Goal: Task Accomplishment & Management: Manage account settings

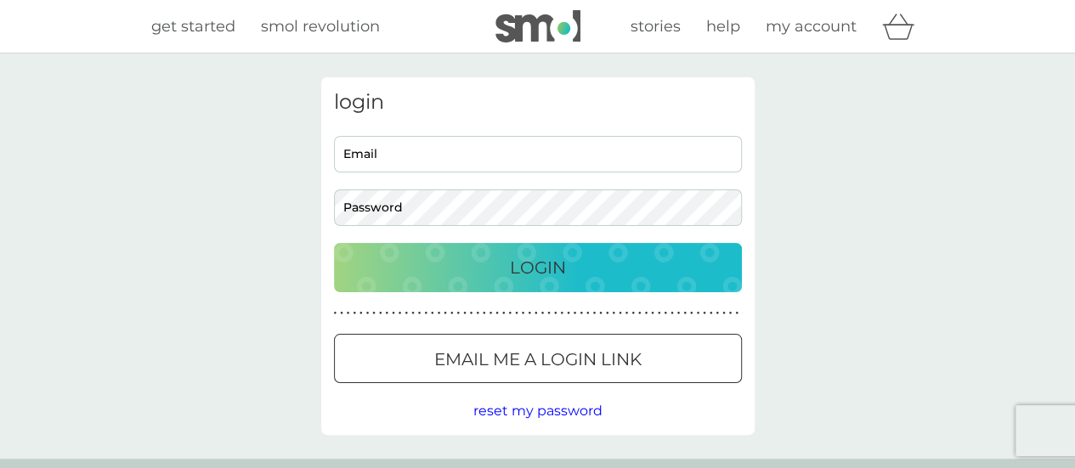
click at [585, 148] on input "Email" at bounding box center [538, 154] width 408 height 37
type input "[EMAIL_ADDRESS][DOMAIN_NAME]"
click at [609, 262] on div "Login" at bounding box center [538, 267] width 374 height 27
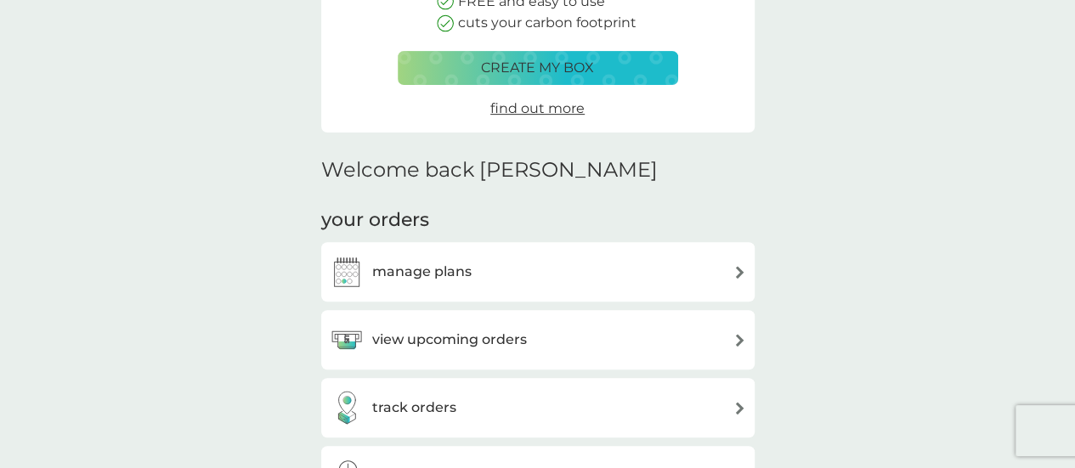
scroll to position [306, 0]
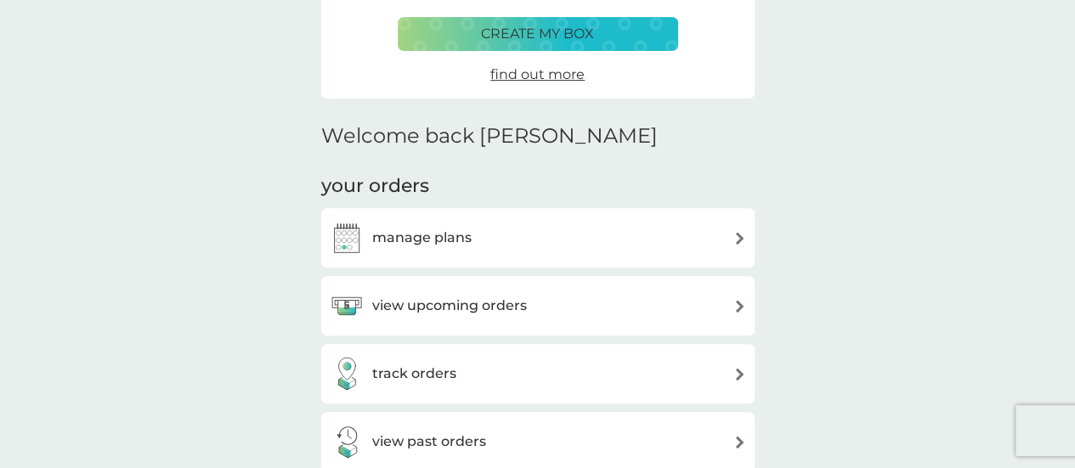
click at [731, 306] on div "view upcoming orders" at bounding box center [538, 306] width 416 height 34
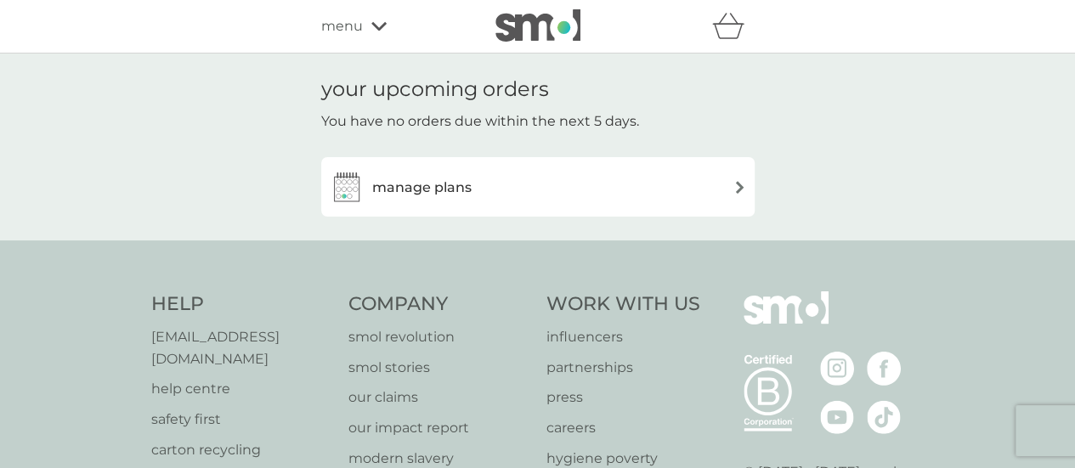
click at [738, 183] on img at bounding box center [739, 187] width 13 height 13
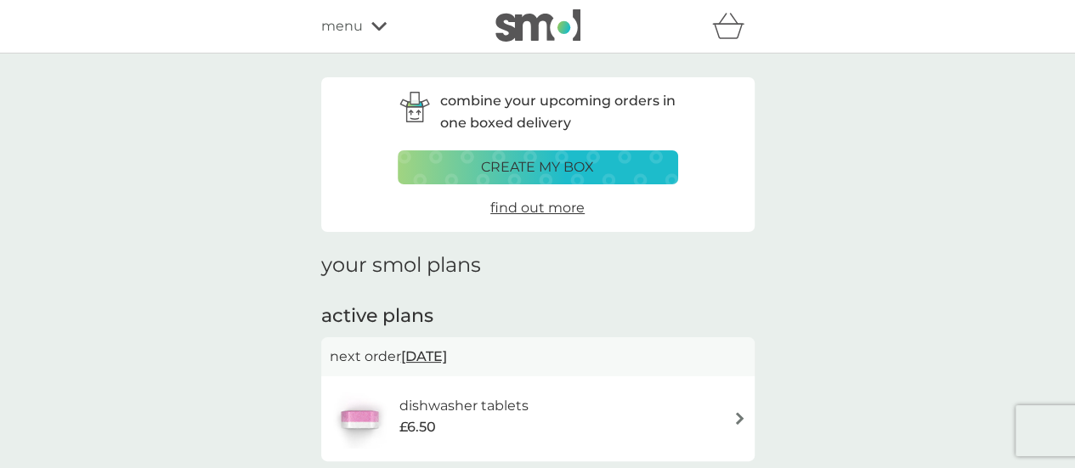
click at [745, 416] on img at bounding box center [739, 418] width 13 height 13
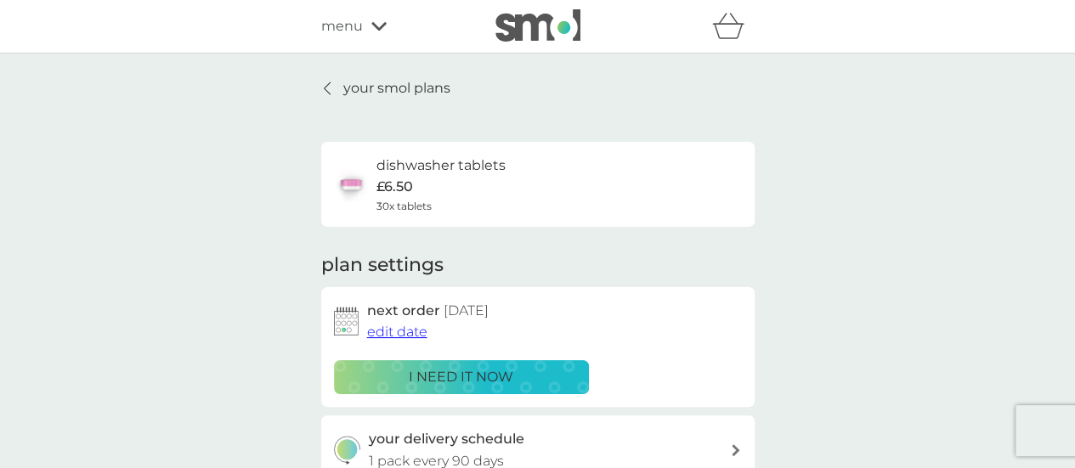
click at [488, 379] on p "i need it now" at bounding box center [461, 377] width 105 height 22
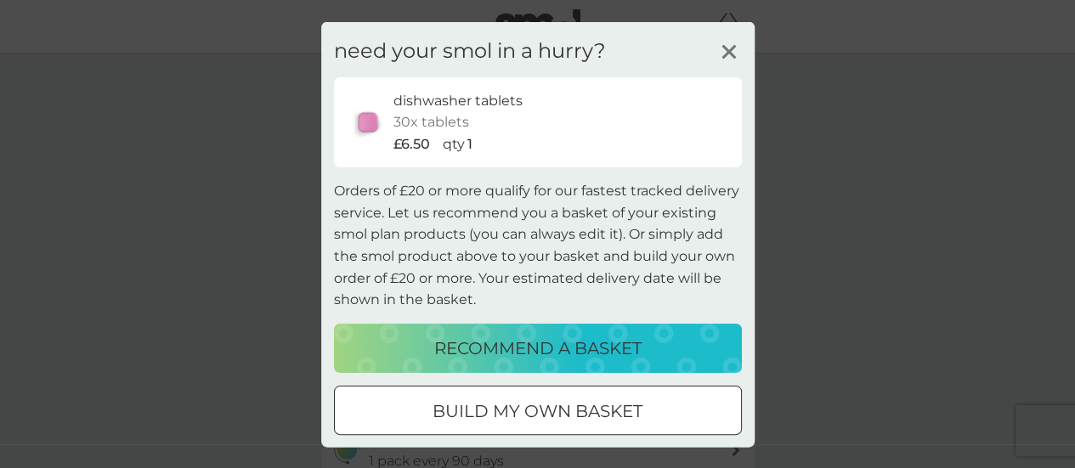
click at [512, 339] on p "recommend a basket" at bounding box center [537, 347] width 207 height 27
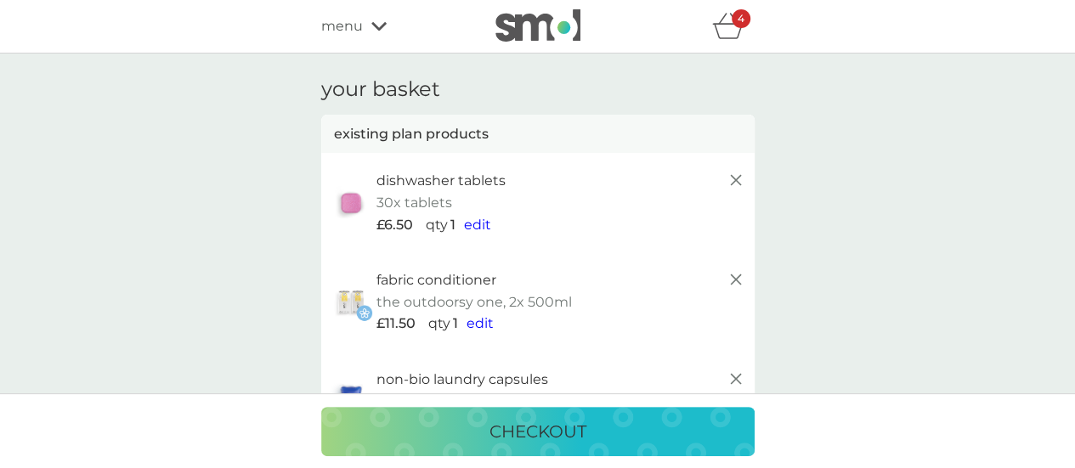
click at [731, 378] on icon at bounding box center [736, 379] width 20 height 20
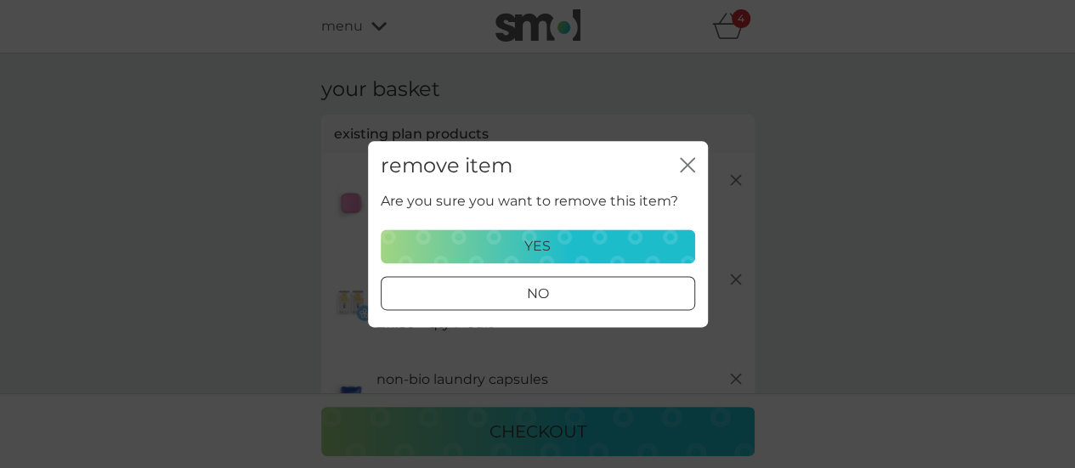
click at [619, 236] on div "yes" at bounding box center [538, 246] width 292 height 22
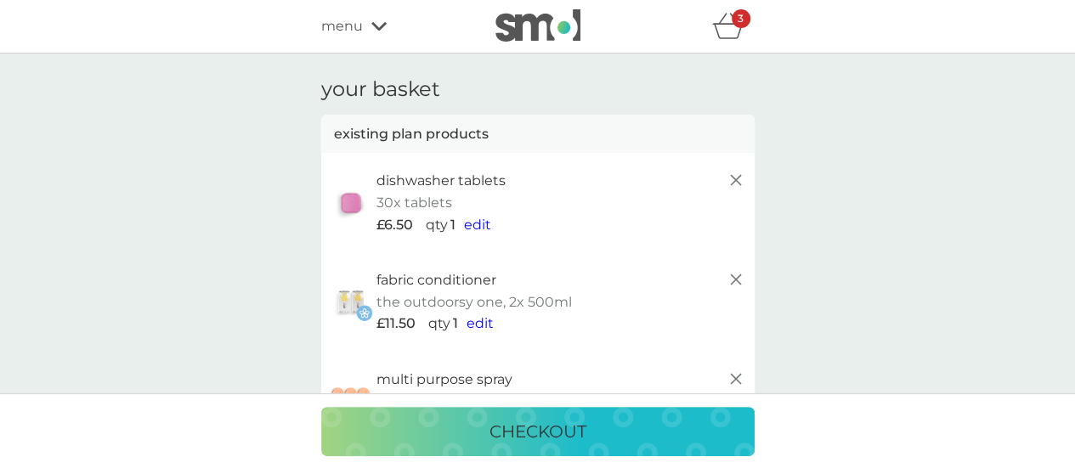
click at [736, 282] on icon at bounding box center [736, 279] width 20 height 20
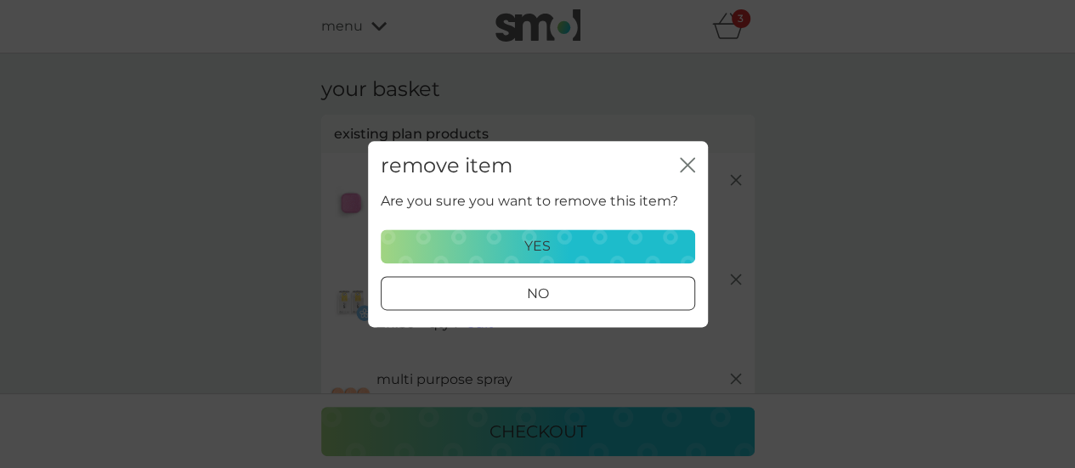
click at [644, 242] on div "yes" at bounding box center [538, 246] width 292 height 22
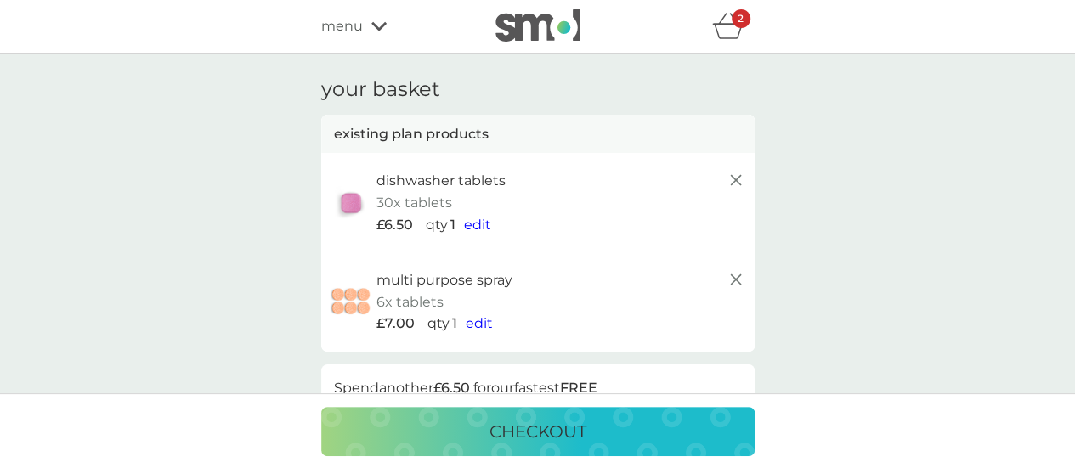
click at [739, 280] on icon at bounding box center [736, 279] width 20 height 20
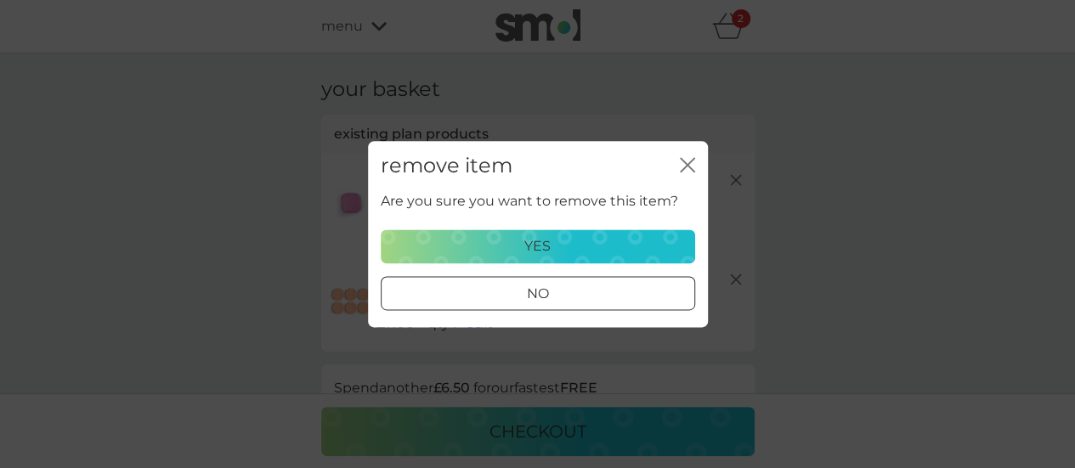
click at [670, 244] on div "yes" at bounding box center [538, 246] width 292 height 22
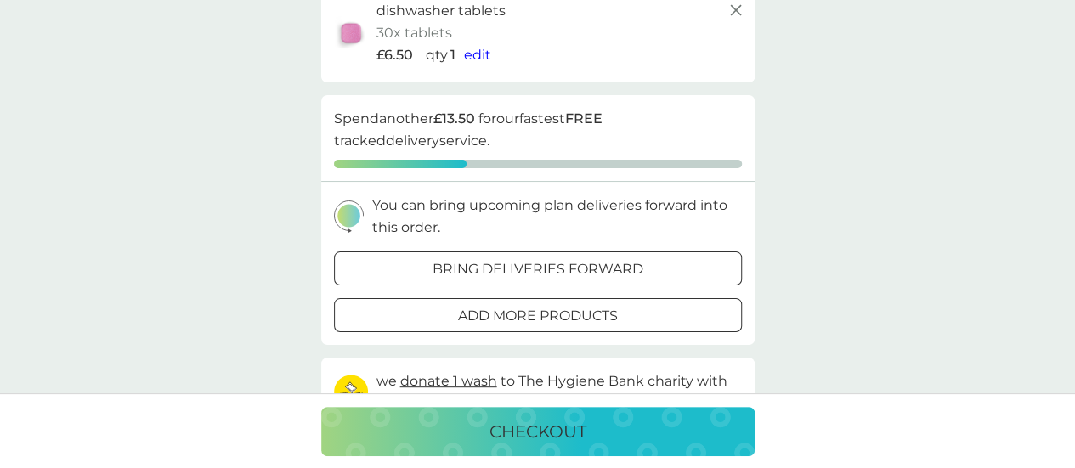
scroll to position [204, 0]
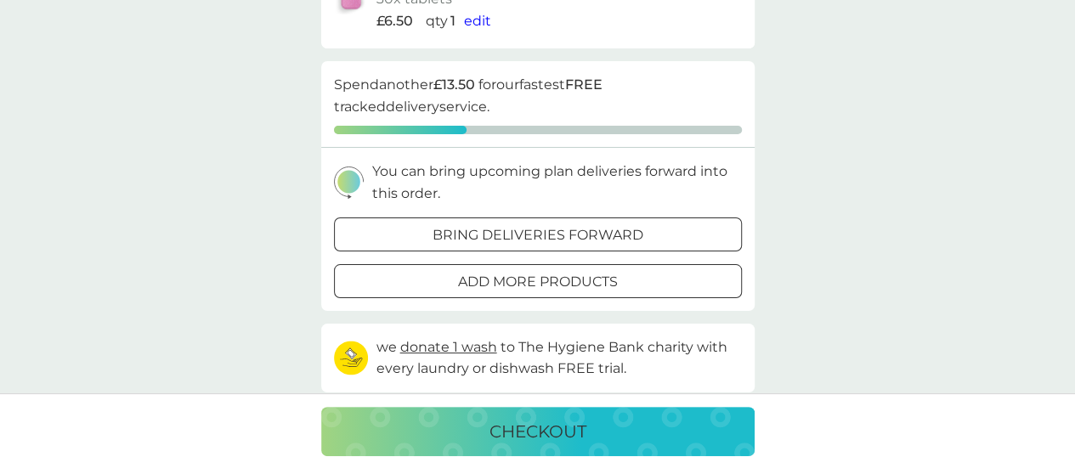
click at [690, 425] on div "checkout" at bounding box center [537, 431] width 399 height 27
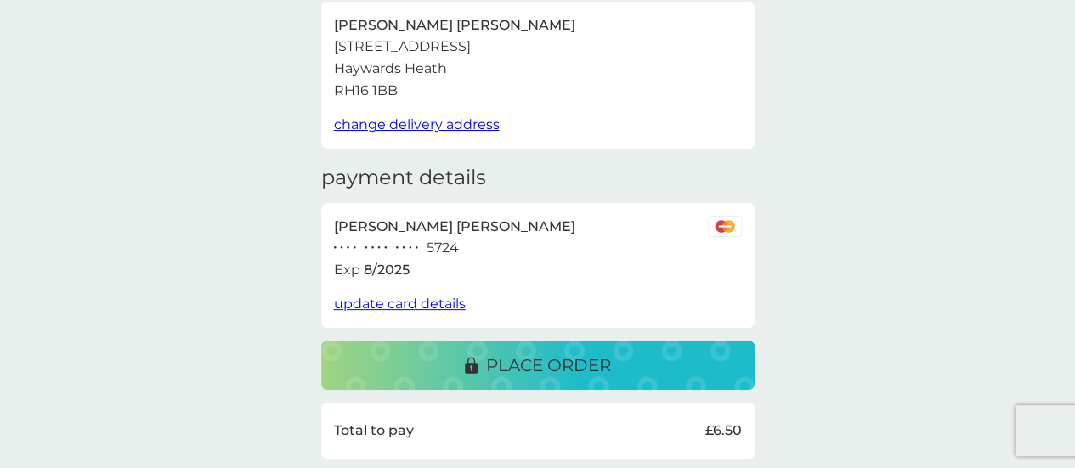
scroll to position [147, 0]
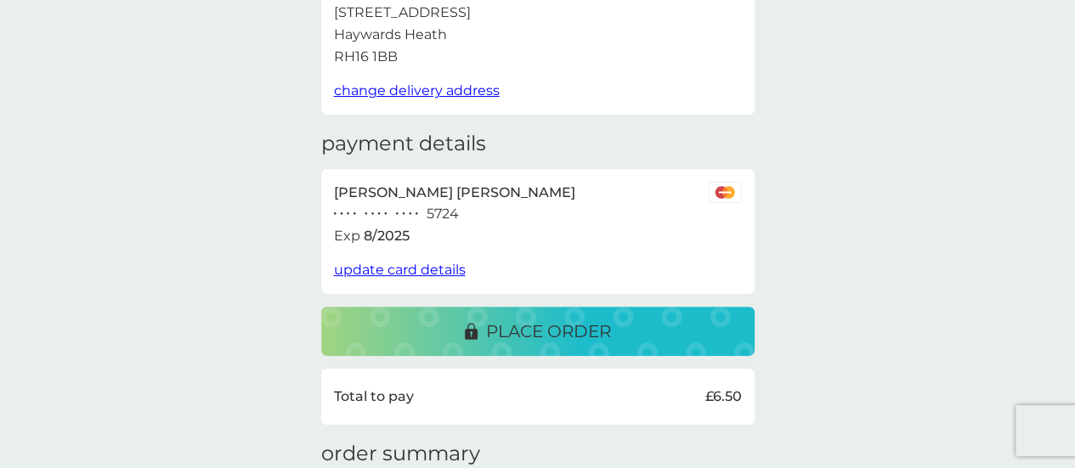
click at [618, 327] on div "place order" at bounding box center [537, 331] width 399 height 27
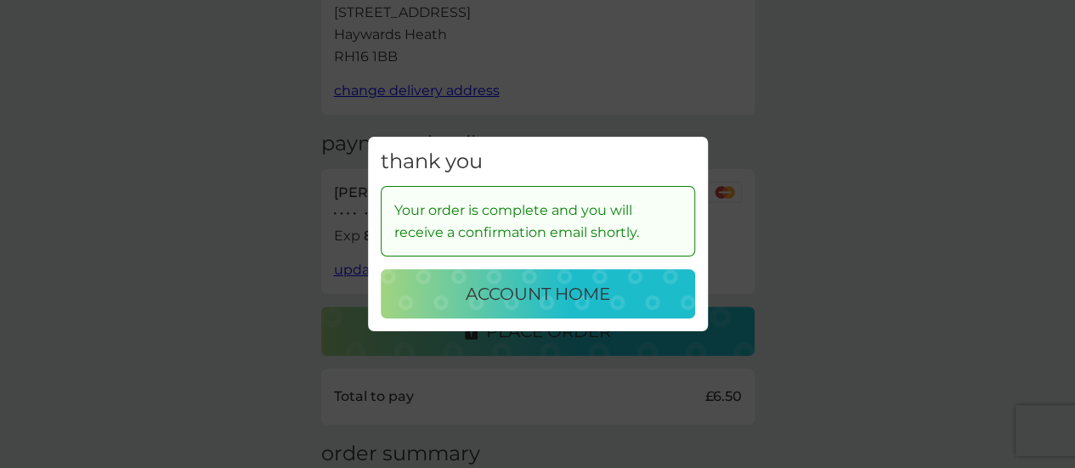
click at [575, 288] on p "account home" at bounding box center [538, 293] width 144 height 27
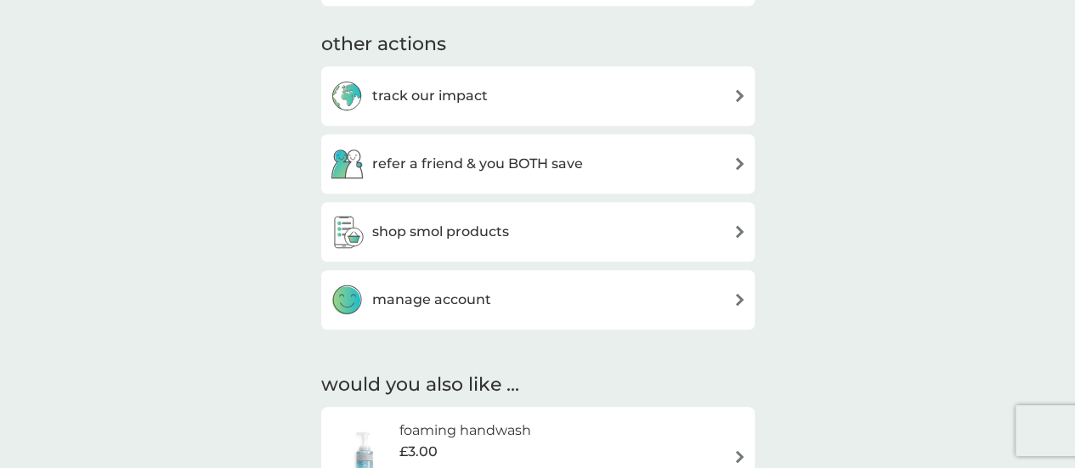
scroll to position [782, 0]
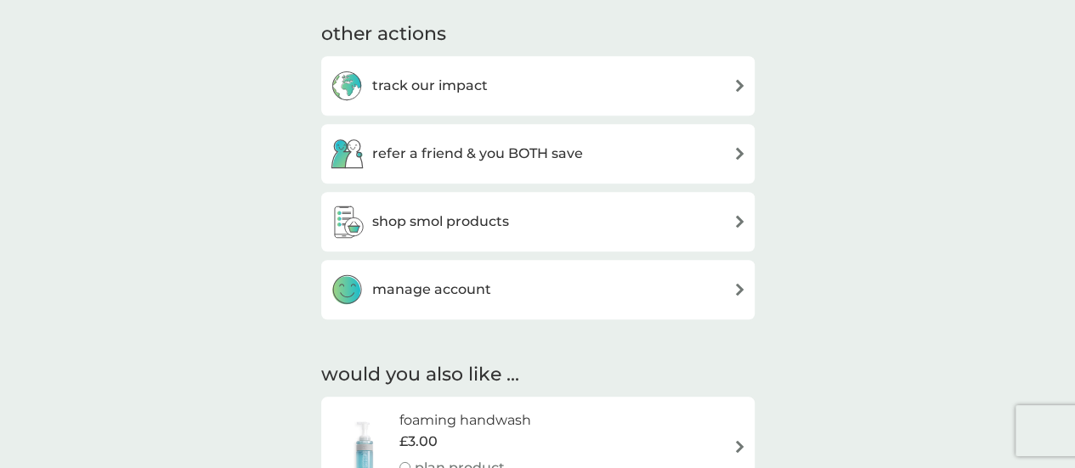
click at [739, 291] on img at bounding box center [739, 289] width 13 height 13
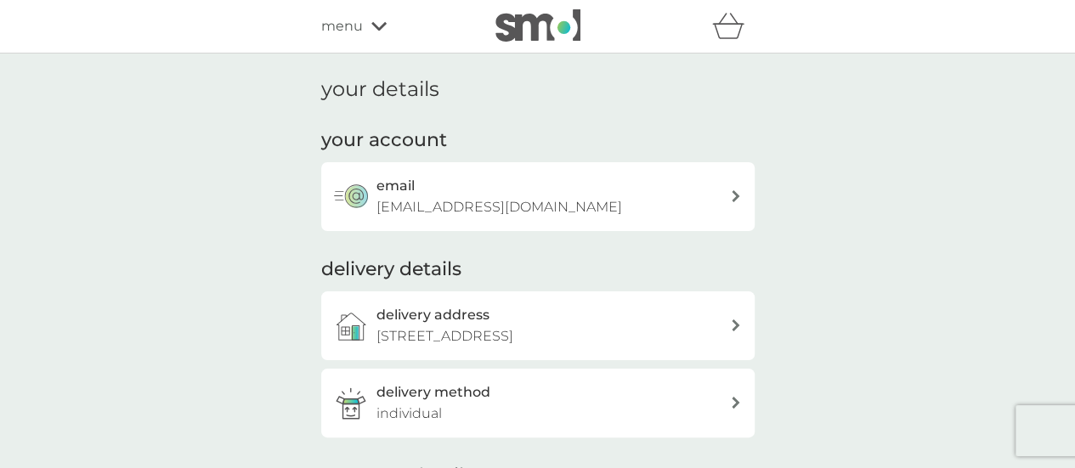
click at [736, 195] on icon at bounding box center [736, 196] width 8 height 12
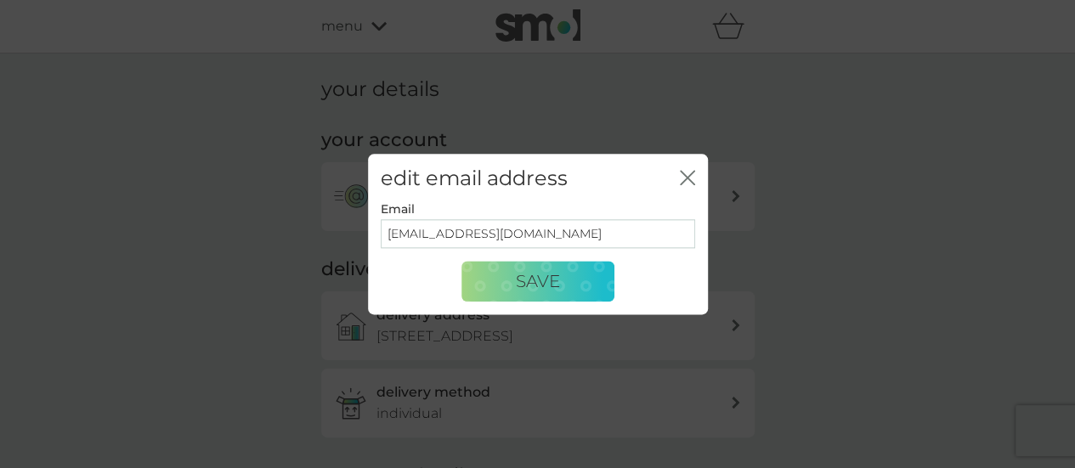
click at [599, 235] on input "carolwilliams@madasafish.com" at bounding box center [538, 234] width 314 height 29
type input "c"
type input "carolw2311@gmail.com"
click at [558, 277] on span "Save" at bounding box center [538, 281] width 44 height 20
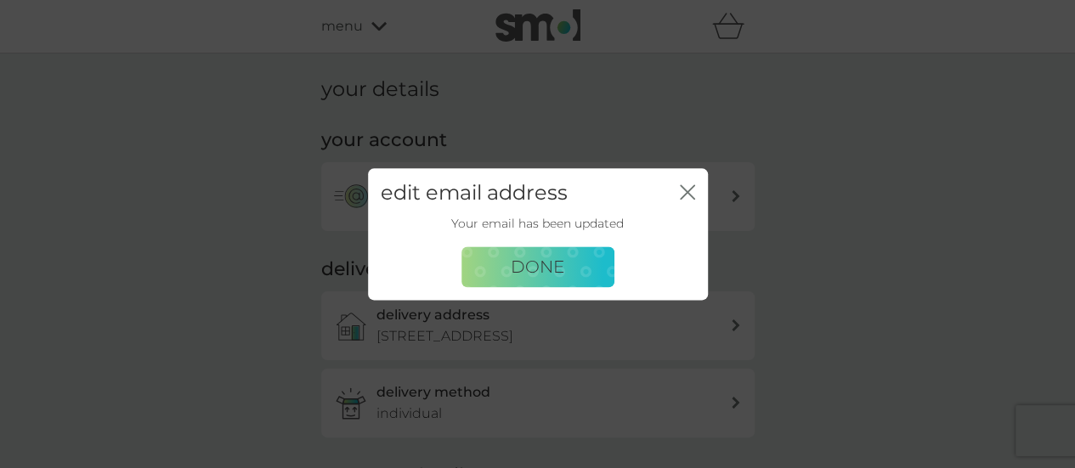
click at [558, 277] on span "Done" at bounding box center [538, 267] width 54 height 20
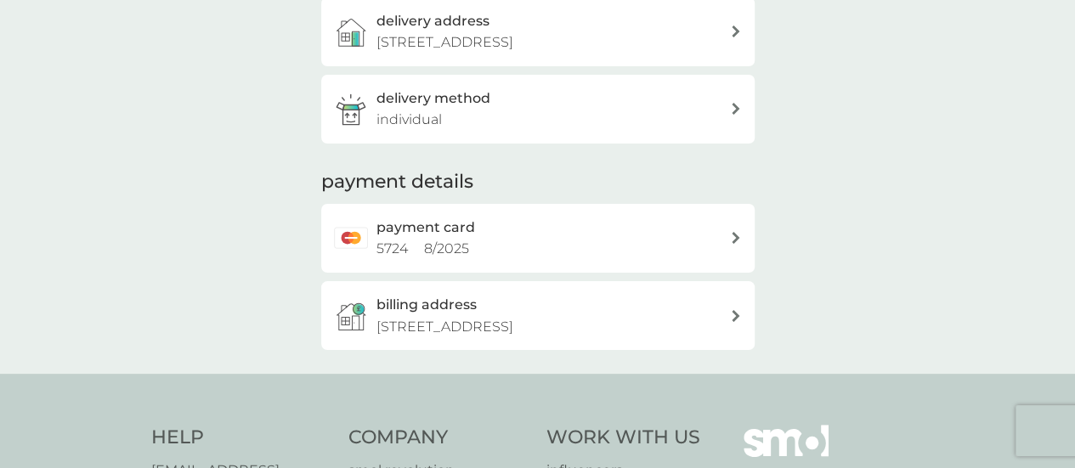
scroll to position [306, 0]
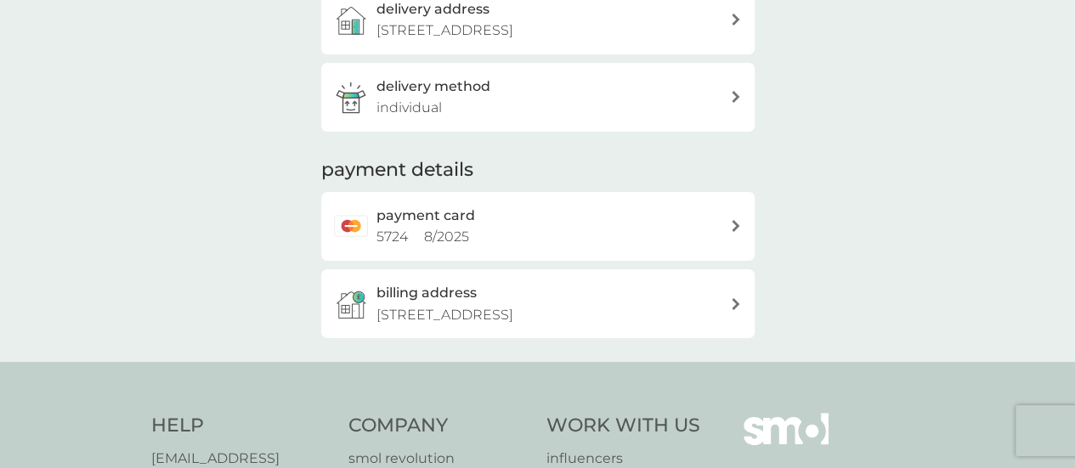
click at [736, 223] on icon at bounding box center [736, 226] width 8 height 12
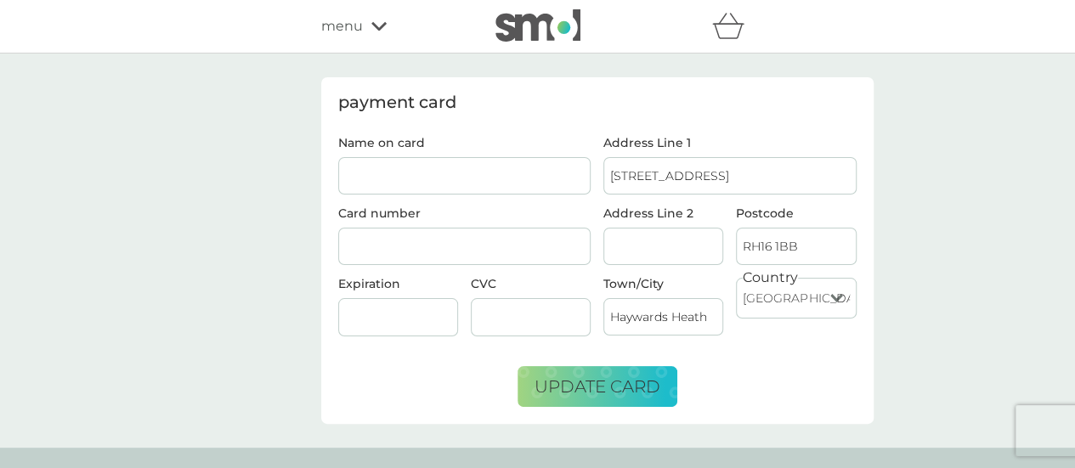
click at [370, 174] on input "Name on card" at bounding box center [464, 175] width 253 height 37
type input "C Williams"
click at [422, 278] on div "Expiration" at bounding box center [397, 313] width 133 height 71
click at [371, 322] on div at bounding box center [398, 317] width 120 height 38
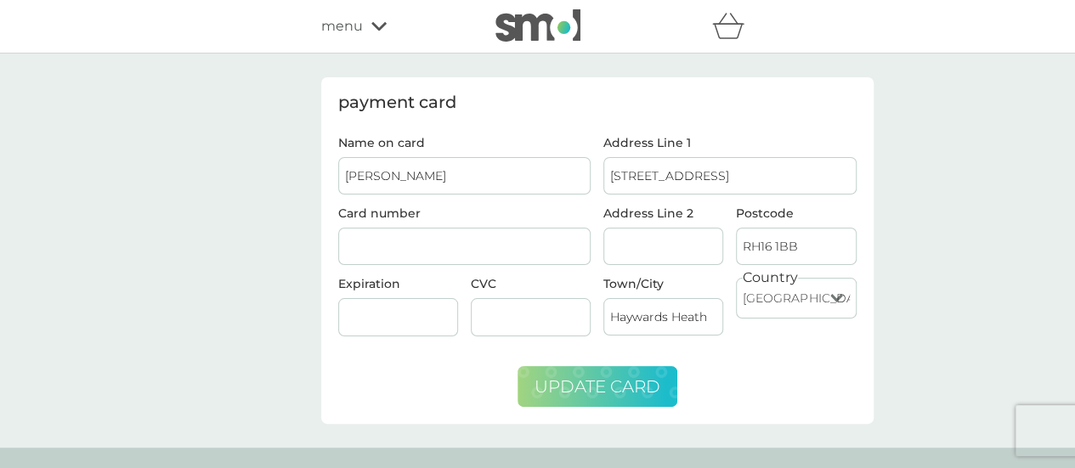
click at [576, 382] on span "update card" at bounding box center [598, 387] width 126 height 20
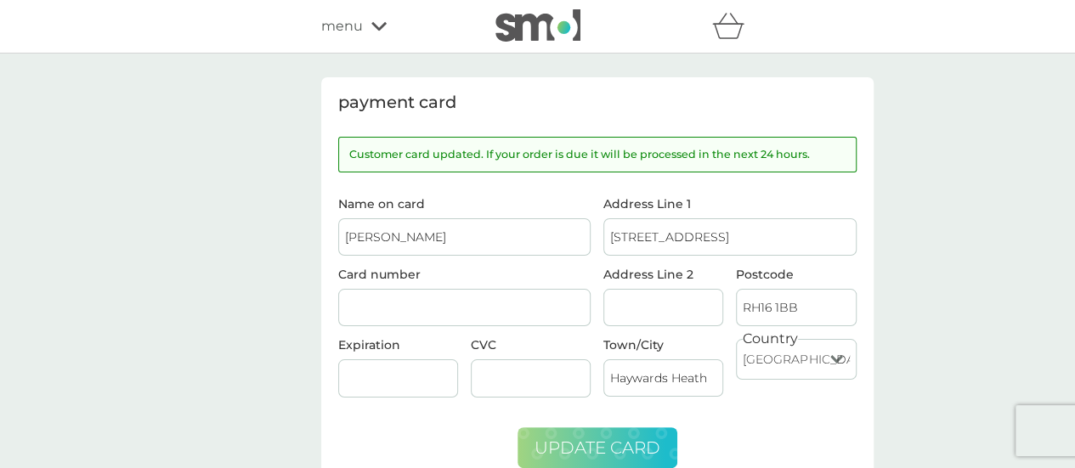
click at [377, 22] on icon at bounding box center [378, 26] width 15 height 10
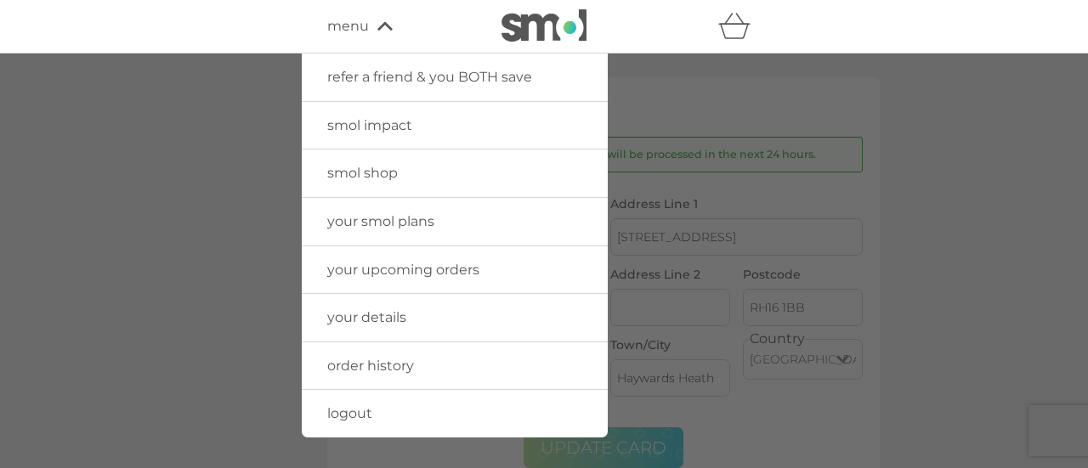
click at [362, 416] on span "logout" at bounding box center [349, 413] width 45 height 16
